Goal: Navigation & Orientation: Find specific page/section

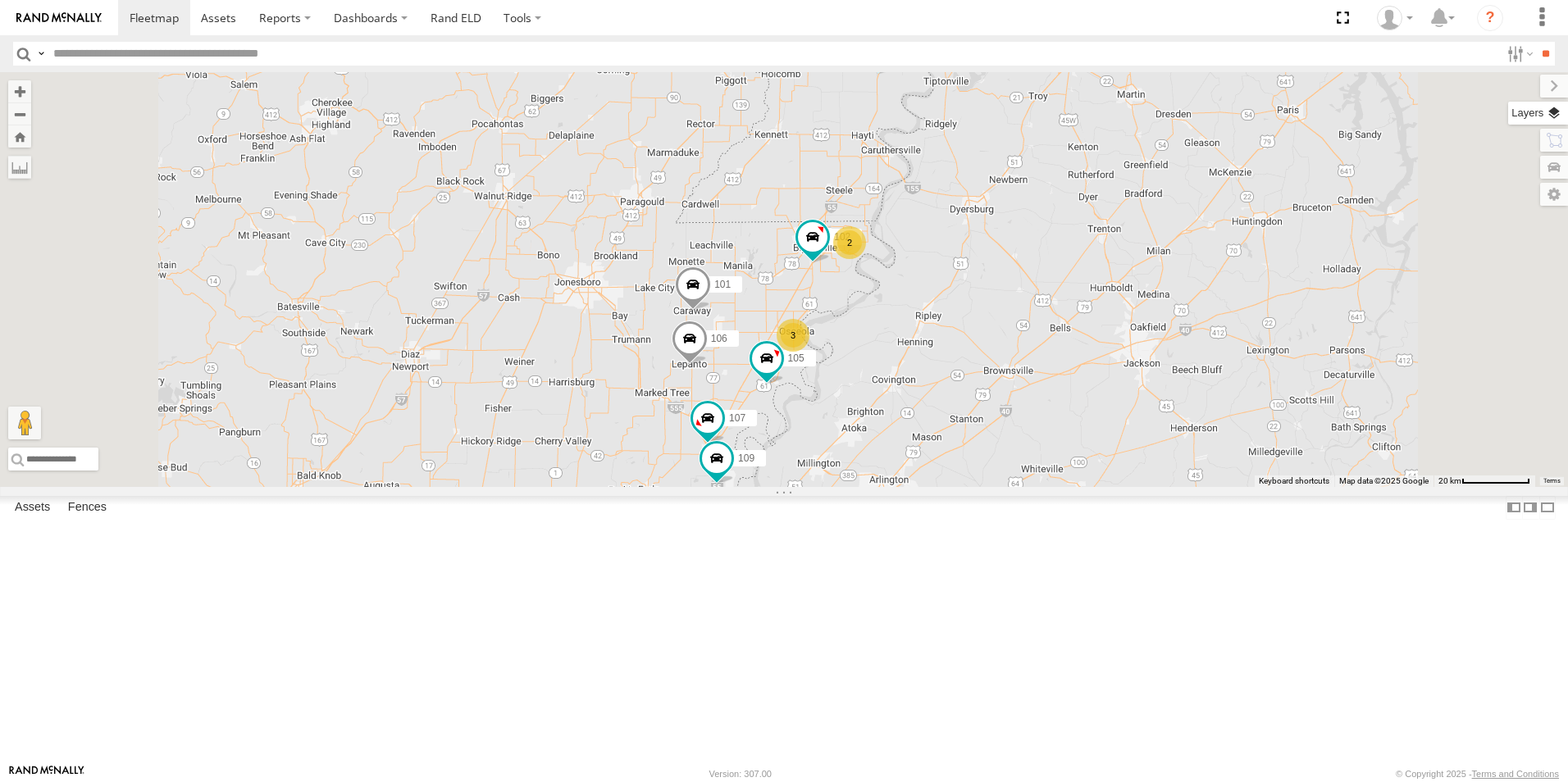
click at [1552, 113] on label at bounding box center [1538, 113] width 60 height 23
click at [0, 0] on span "Basemaps" at bounding box center [0, 0] width 0 height 0
click at [0, 0] on span "Satellite + Roadmap" at bounding box center [0, 0] width 0 height 0
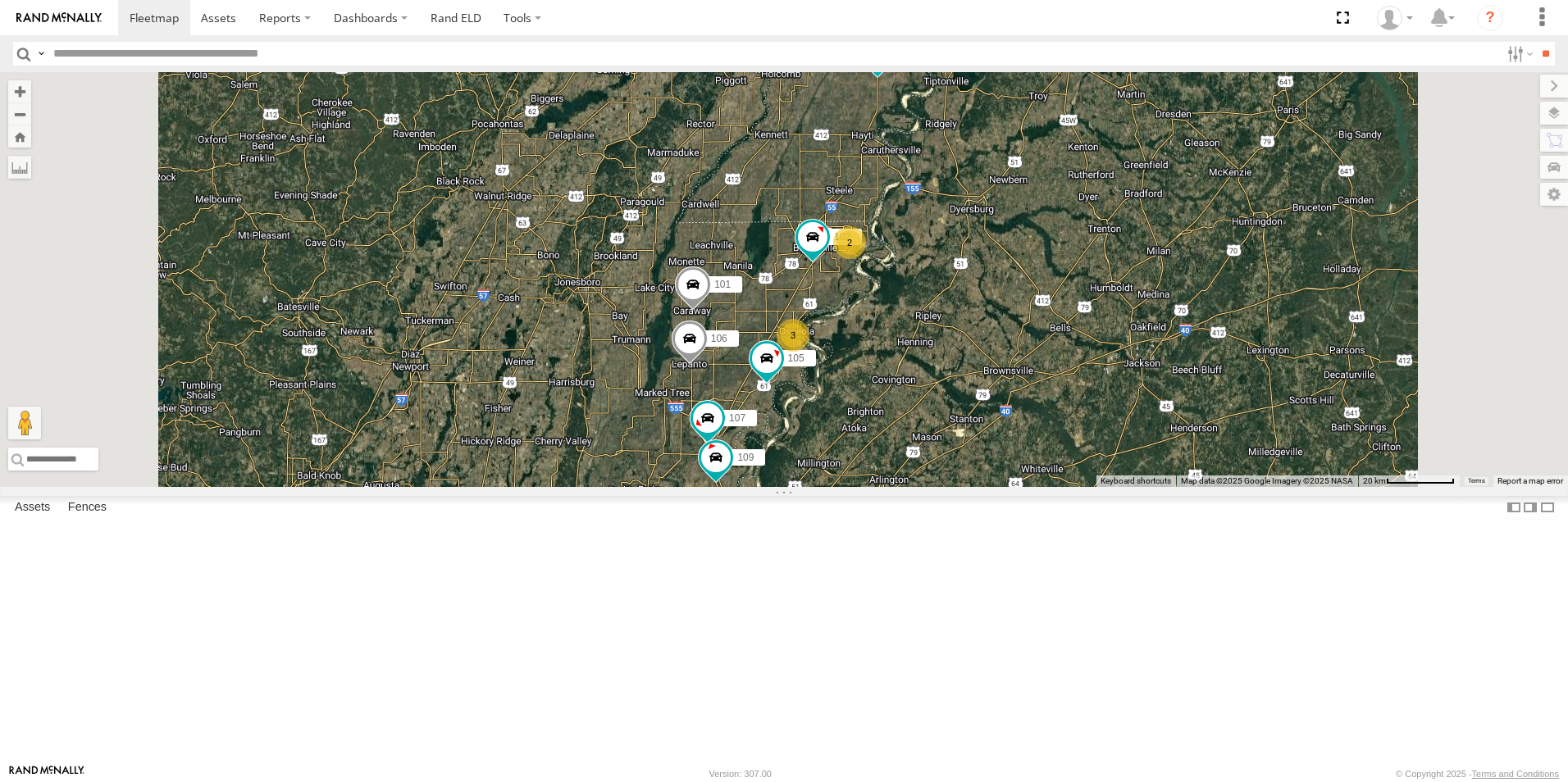
click at [0, 0] on span at bounding box center [0, 0] width 0 height 0
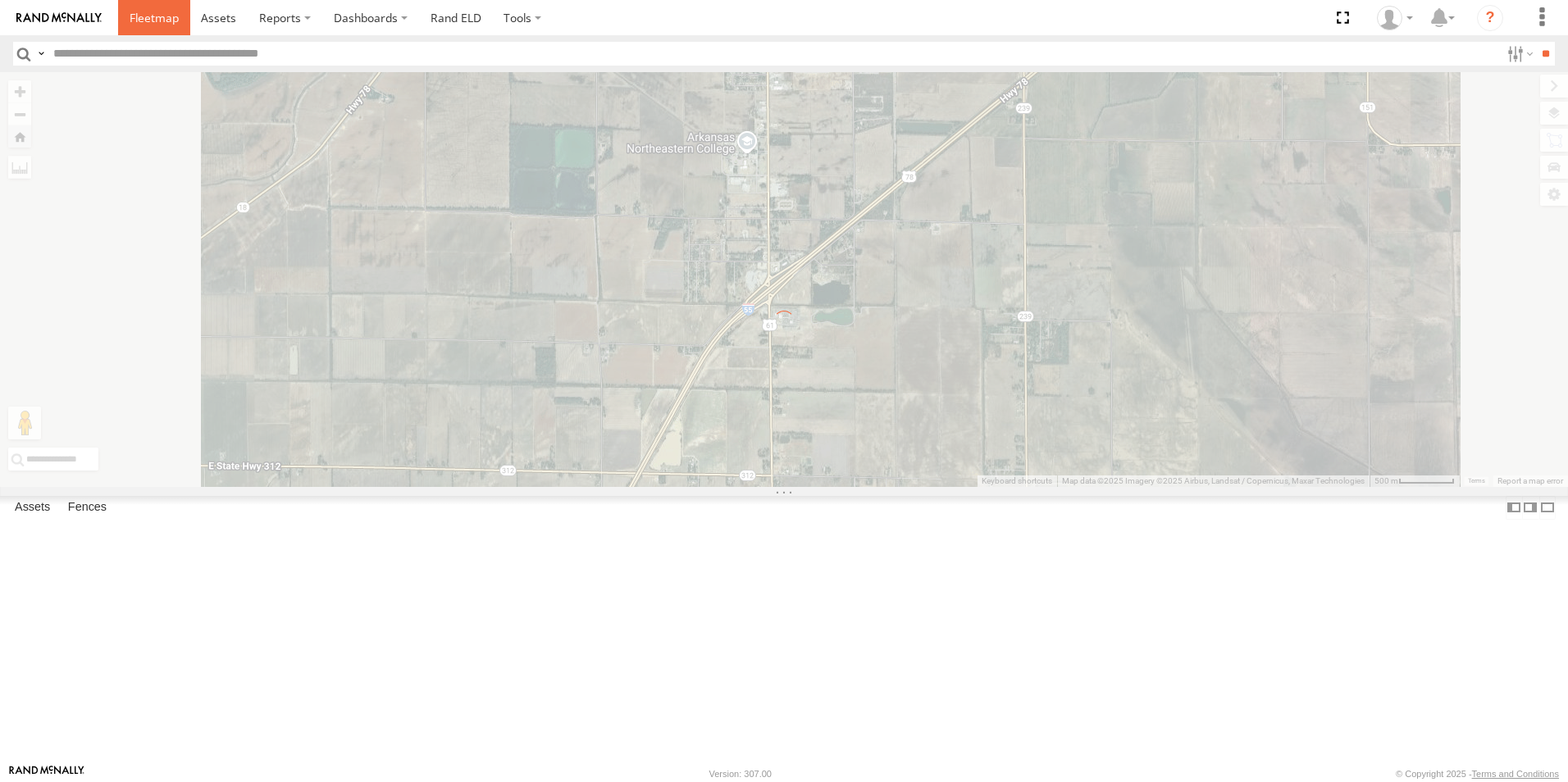
click at [169, 27] on link at bounding box center [154, 18] width 72 height 36
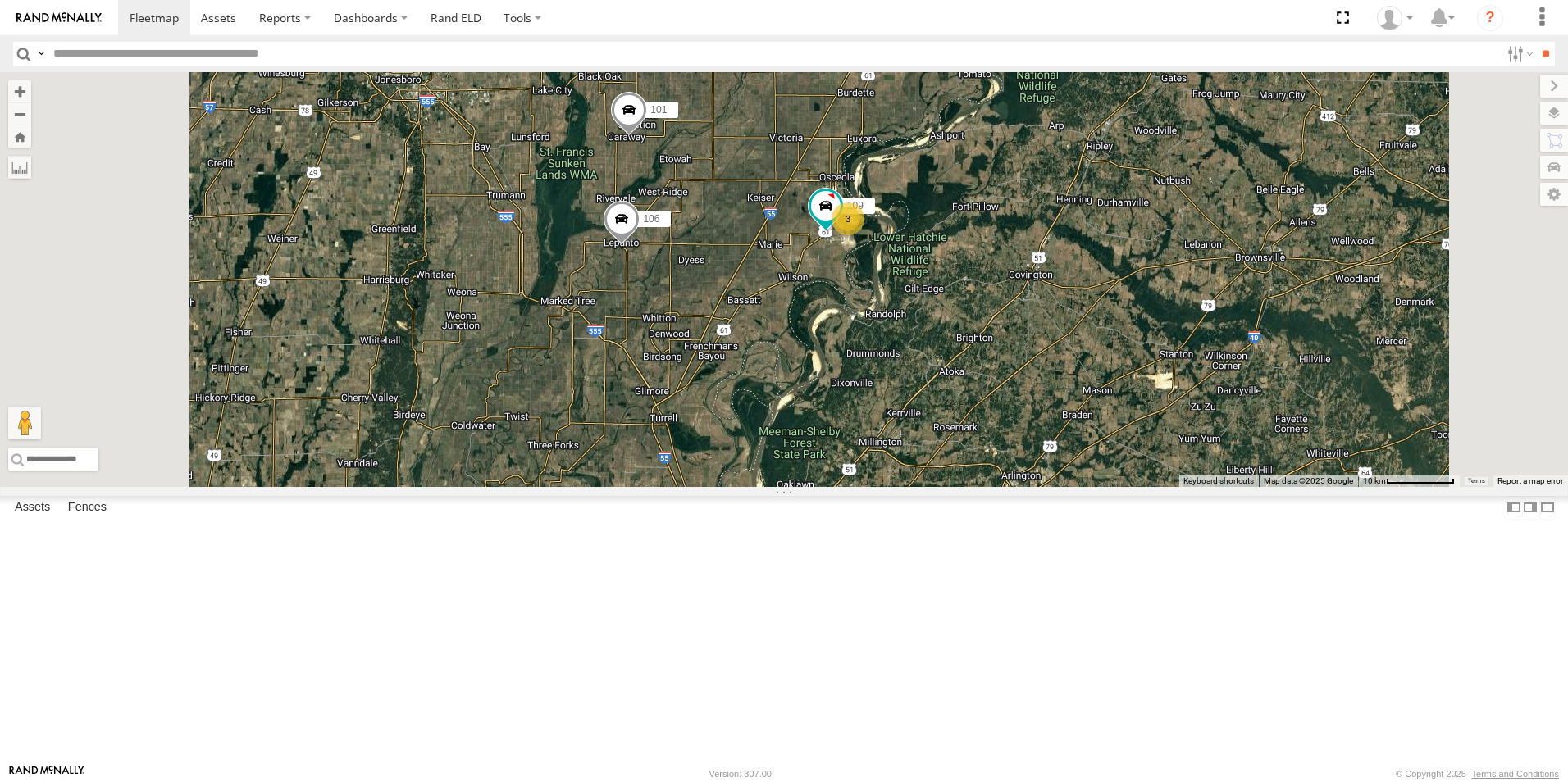
click at [0, 0] on span at bounding box center [0, 0] width 0 height 0
